Goal: Information Seeking & Learning: Learn about a topic

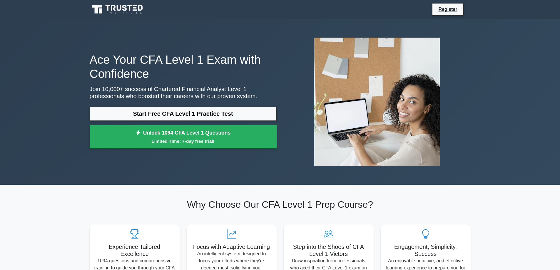
click at [242, 115] on link "Start Free CFA Level 1 Practice Test" at bounding box center [183, 114] width 187 height 14
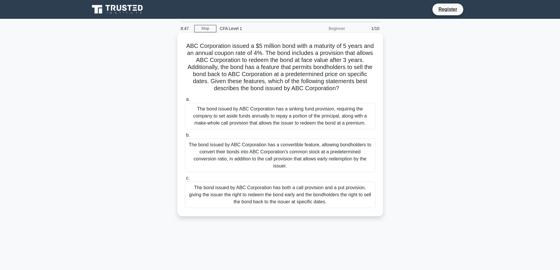
click at [309, 201] on div "The bond issued by ABC Corporation has both a call provision and a put provisio…" at bounding box center [280, 195] width 190 height 26
click at [185, 180] on input "c. The bond issued by ABC Corporation has both a call provision and a put provi…" at bounding box center [185, 178] width 0 height 4
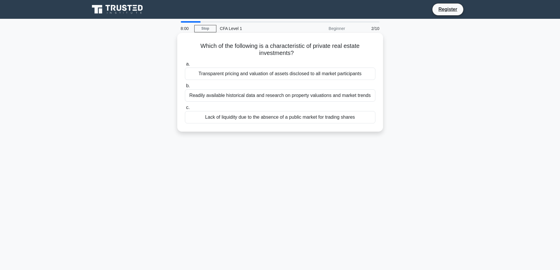
click at [351, 119] on div "Lack of liquidity due to the absence of a public market for trading shares" at bounding box center [280, 117] width 190 height 12
click at [185, 110] on input "c. Lack of liquidity due to the absence of a public market for trading shares" at bounding box center [185, 108] width 0 height 4
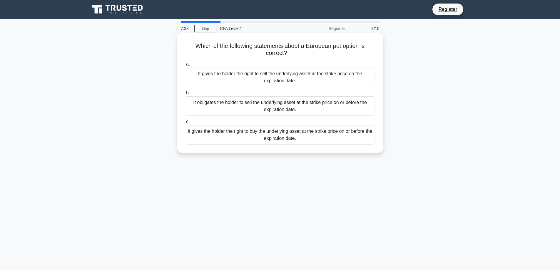
click at [285, 74] on div "It gives the holder the right to sell the underlying asset at the strike price …" at bounding box center [280, 77] width 190 height 19
click at [185, 66] on input "a. It gives the holder the right to sell the underlying asset at the strike pri…" at bounding box center [185, 64] width 0 height 4
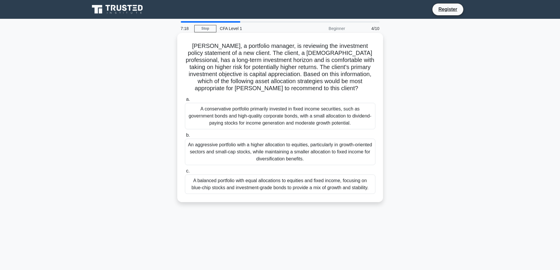
click at [350, 149] on div "An aggressive portfolio with a higher allocation to equities, particularly in g…" at bounding box center [280, 152] width 190 height 26
click at [185, 137] on input "b. An aggressive portfolio with a higher allocation to equities, particularly i…" at bounding box center [185, 135] width 0 height 4
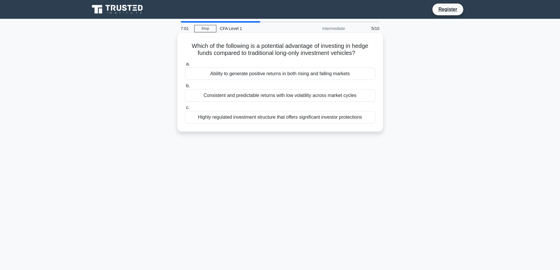
click at [362, 94] on div "Consistent and predictable returns with low volatility across market cycles" at bounding box center [280, 95] width 190 height 12
click at [185, 88] on input "b. Consistent and predictable returns with low volatility across market cycles" at bounding box center [185, 86] width 0 height 4
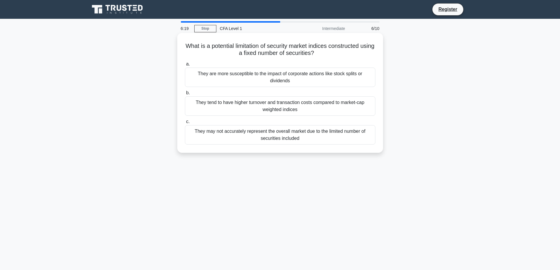
click at [345, 140] on div "They may not accurately represent the overall market due to the limited number …" at bounding box center [280, 134] width 190 height 19
click at [185, 124] on input "c. They may not accurately represent the overall market due to the limited numb…" at bounding box center [185, 122] width 0 height 4
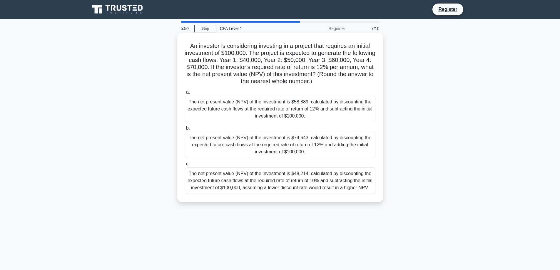
click at [341, 117] on div "The net present value (NPV) of the investment is $58,889, calculated by discoun…" at bounding box center [280, 109] width 190 height 26
click at [185, 94] on input "a. The net present value (NPV) of the investment is $58,889, calculated by disc…" at bounding box center [185, 93] width 0 height 4
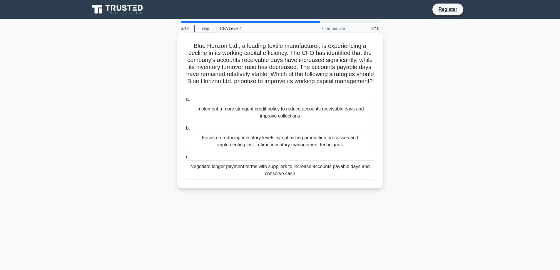
click at [334, 114] on div "Implement a more stringent credit policy to reduce accounts receivable days and…" at bounding box center [280, 112] width 190 height 19
click at [185, 101] on input "a. Implement a more stringent credit policy to reduce accounts receivable days …" at bounding box center [185, 100] width 0 height 4
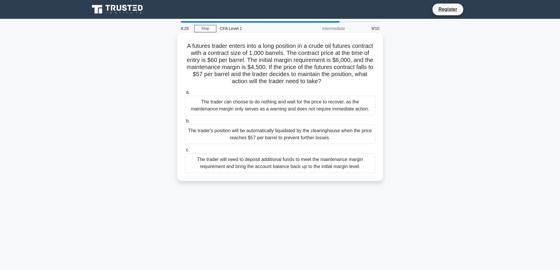
click at [333, 167] on div "The trader will need to deposit additional funds to meet the maintenance margin…" at bounding box center [280, 162] width 190 height 19
click at [185, 152] on input "c. The trader will need to deposit additional funds to meet the maintenance mar…" at bounding box center [185, 150] width 0 height 4
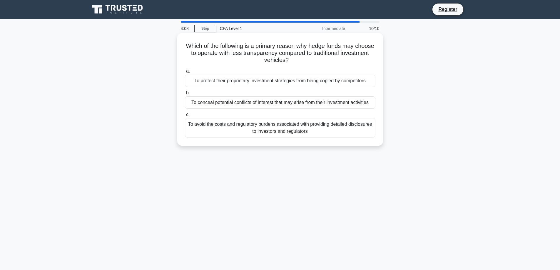
click at [341, 82] on div "To protect their proprietary investment strategies from being copied by competi…" at bounding box center [280, 81] width 190 height 12
click at [185, 73] on input "a. To protect their proprietary investment strategies from being copied by comp…" at bounding box center [185, 71] width 0 height 4
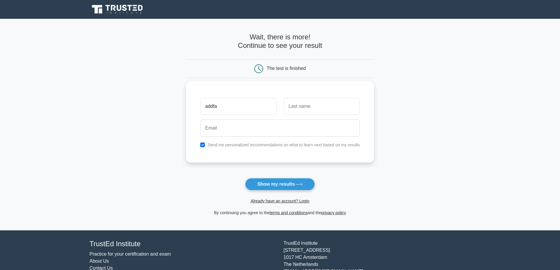
type input "addfa"
click at [312, 109] on input "text" at bounding box center [322, 106] width 76 height 17
type input "adss"
click at [266, 130] on input "email" at bounding box center [280, 128] width 160 height 17
type input "[EMAIL_ADDRESS][DOMAIN_NAME]"
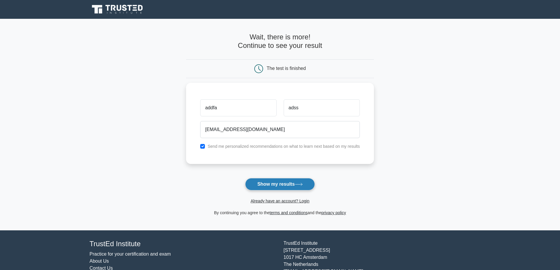
click at [284, 185] on button "Show my results" at bounding box center [279, 184] width 69 height 12
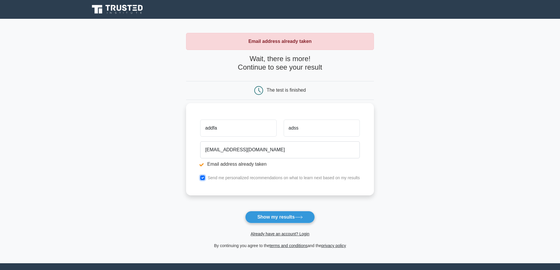
click at [203, 178] on input "checkbox" at bounding box center [202, 177] width 5 height 5
checkbox input "false"
click at [283, 233] on link "Already have an account? Login" at bounding box center [279, 234] width 59 height 5
click at [233, 150] on input "abakasam106@gmail.com" at bounding box center [280, 149] width 160 height 17
type input "abakasam@gmail.com"
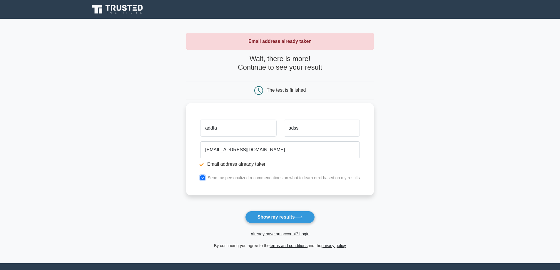
click at [204, 179] on input "checkbox" at bounding box center [202, 177] width 5 height 5
checkbox input "false"
drag, startPoint x: 226, startPoint y: 151, endPoint x: 196, endPoint y: 149, distance: 30.4
click at [196, 149] on div "addfa adss abakasam@gmail.com Email address already taken Send me personalized …" at bounding box center [280, 149] width 188 height 92
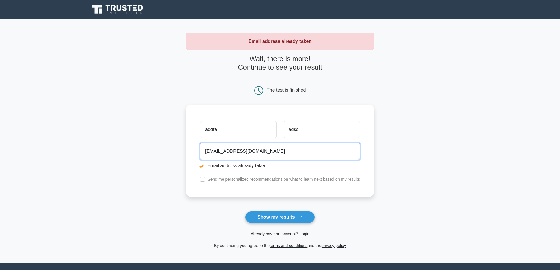
drag, startPoint x: 220, startPoint y: 145, endPoint x: 144, endPoint y: 143, distance: 75.3
click at [144, 143] on main "Email address already taken Wait, there is more! Continue to see your result Th…" at bounding box center [280, 141] width 560 height 245
paste input "makegot945@evoxury"
type input "makegot945@evoxury.com"
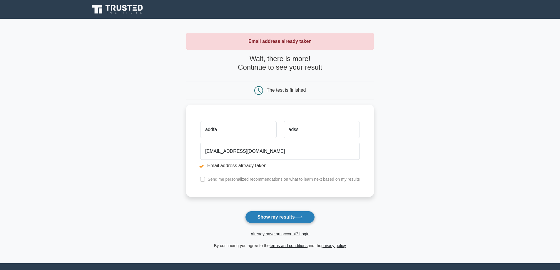
click at [257, 216] on button "Show my results" at bounding box center [279, 217] width 69 height 12
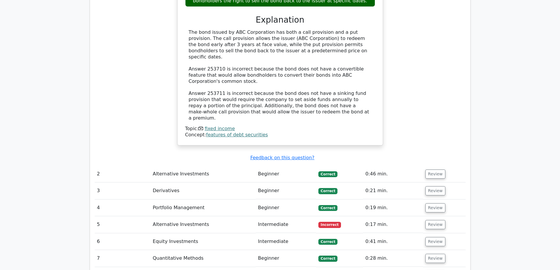
scroll to position [705, 0]
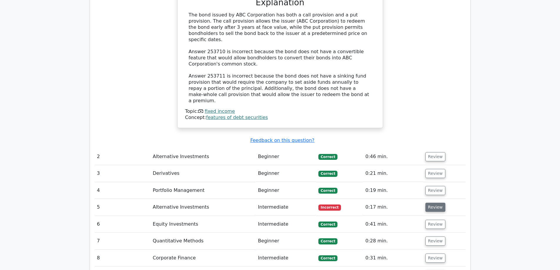
click at [425, 203] on button "Review" at bounding box center [435, 207] width 20 height 9
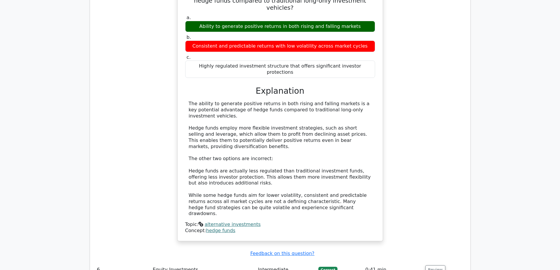
scroll to position [970, 0]
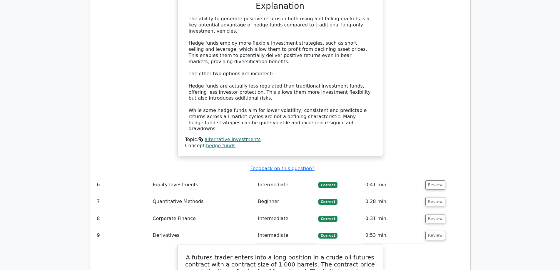
scroll to position [1058, 0]
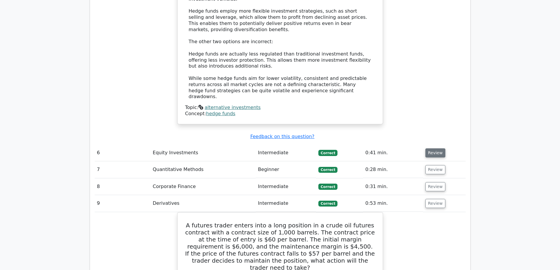
click at [429, 148] on button "Review" at bounding box center [435, 152] width 20 height 9
